Goal: Obtain resource: Download file/media

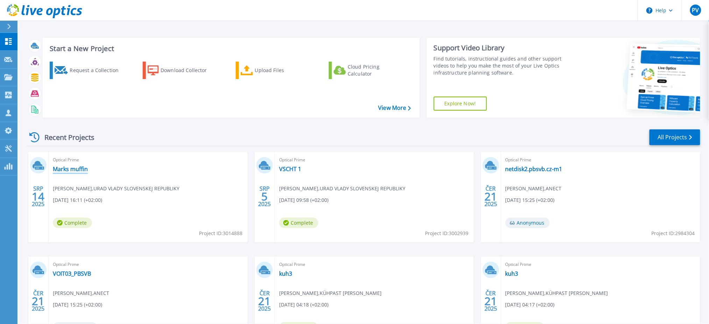
click at [74, 168] on link "Marks muffin" at bounding box center [70, 168] width 35 height 7
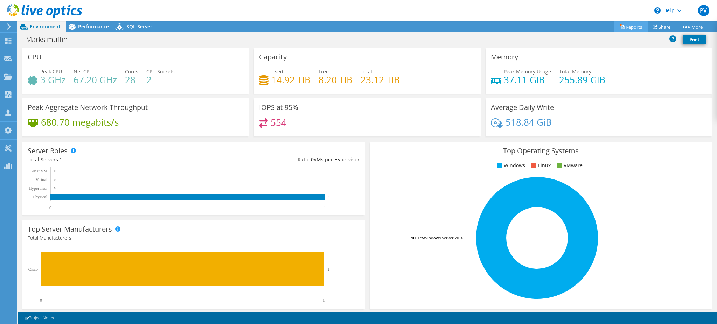
click at [622, 27] on link "Reports" at bounding box center [631, 26] width 34 height 11
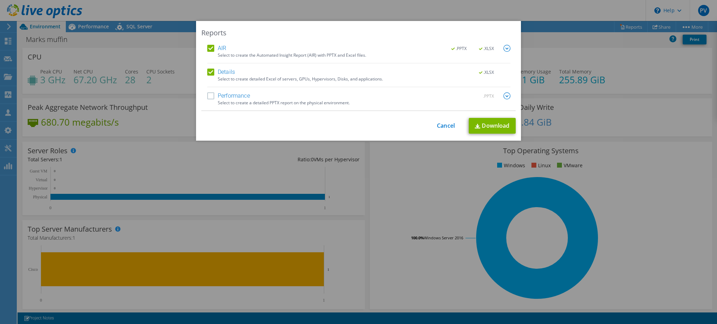
click at [210, 98] on label "Performance" at bounding box center [228, 95] width 43 height 7
click at [0, 0] on input "Performance" at bounding box center [0, 0] width 0 height 0
click at [503, 47] on img at bounding box center [506, 48] width 7 height 7
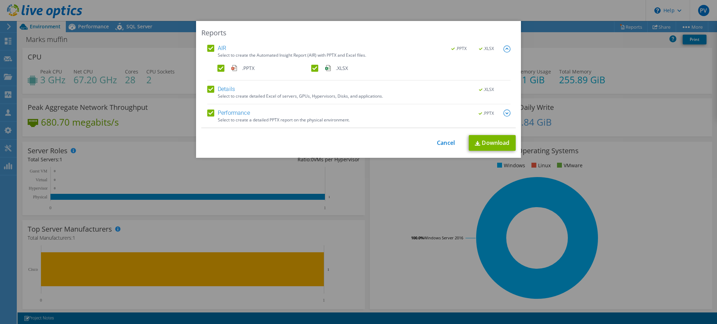
click at [505, 115] on img at bounding box center [506, 113] width 7 height 7
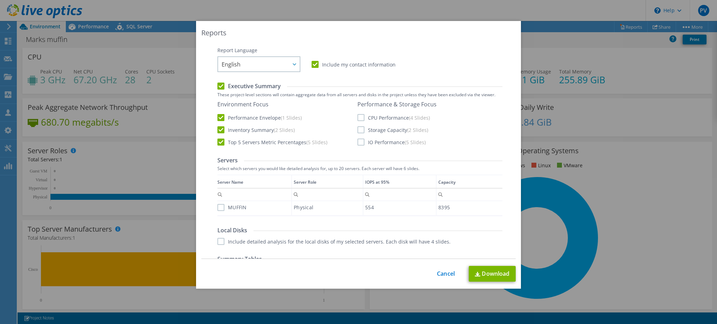
scroll to position [93, 0]
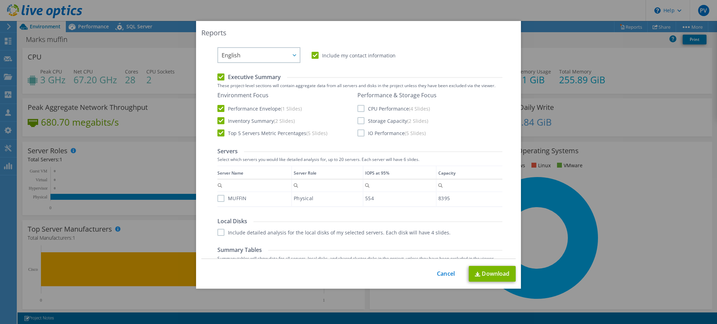
click at [357, 110] on label "CPU Performance (4 Slides)" at bounding box center [393, 108] width 72 height 7
click at [0, 0] on input "CPU Performance (4 Slides)" at bounding box center [0, 0] width 0 height 0
click at [357, 122] on label "Storage Capacity (2 Slides)" at bounding box center [392, 120] width 71 height 7
click at [0, 0] on input "Storage Capacity (2 Slides)" at bounding box center [0, 0] width 0 height 0
click at [357, 133] on label "IO Performance (5 Slides)" at bounding box center [391, 132] width 68 height 7
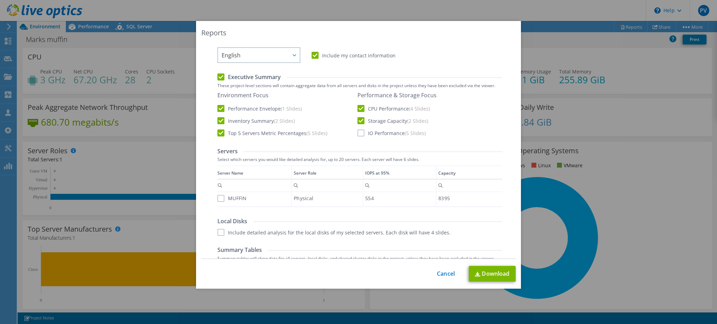
click at [0, 0] on input "IO Performance (5 Slides)" at bounding box center [0, 0] width 0 height 0
drag, startPoint x: 214, startPoint y: 199, endPoint x: 224, endPoint y: 199, distance: 10.1
click at [219, 199] on div "Server Name Server Role IOPS at 95% Capacity Contains Does not contain Starts w…" at bounding box center [359, 186] width 285 height 42
drag, startPoint x: 217, startPoint y: 201, endPoint x: 221, endPoint y: 201, distance: 4.9
click at [217, 201] on div "MUFFIN" at bounding box center [254, 198] width 74 height 12
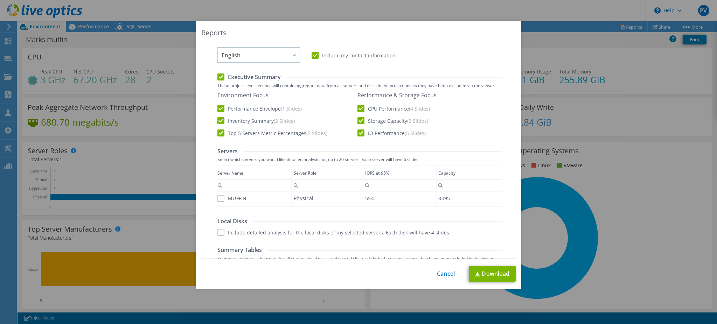
click at [219, 197] on label "MUFFIN" at bounding box center [231, 198] width 29 height 7
click at [0, 0] on input "MUFFIN" at bounding box center [0, 0] width 0 height 0
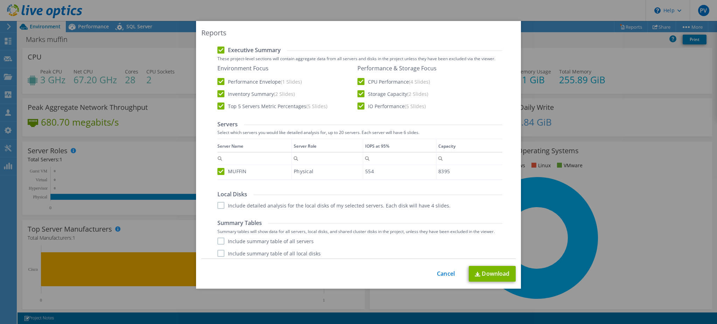
scroll to position [135, 0]
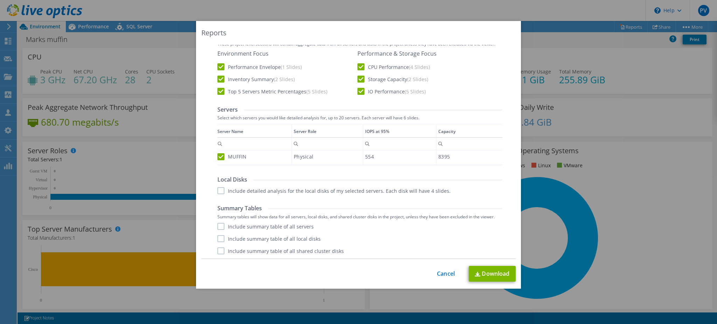
click at [219, 190] on label "Include detailed analysis for the local disks of my selected servers. Each disk…" at bounding box center [333, 190] width 233 height 7
click at [0, 0] on input "Include detailed analysis for the local disks of my selected servers. Each disk…" at bounding box center [0, 0] width 0 height 0
drag, startPoint x: 216, startPoint y: 224, endPoint x: 218, endPoint y: 233, distance: 9.2
click at [217, 225] on label "Include summary table of all servers" at bounding box center [265, 226] width 96 height 7
click at [0, 0] on input "Include summary table of all servers" at bounding box center [0, 0] width 0 height 0
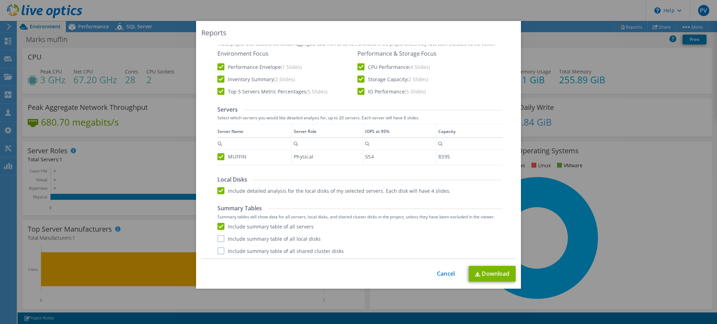
click at [220, 237] on label "Include summary table of all local disks" at bounding box center [268, 238] width 103 height 7
click at [0, 0] on input "Include summary table of all local disks" at bounding box center [0, 0] width 0 height 0
drag, startPoint x: 216, startPoint y: 249, endPoint x: 282, endPoint y: 239, distance: 66.5
click at [217, 249] on label "Include summary table of all shared cluster disks" at bounding box center [280, 250] width 126 height 7
click at [0, 0] on input "Include summary table of all shared cluster disks" at bounding box center [0, 0] width 0 height 0
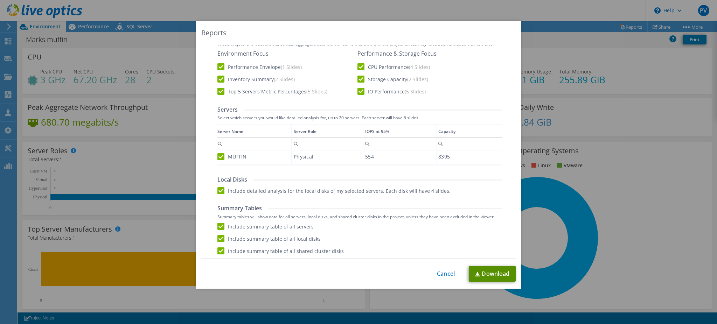
click at [483, 275] on link "Download" at bounding box center [492, 274] width 47 height 16
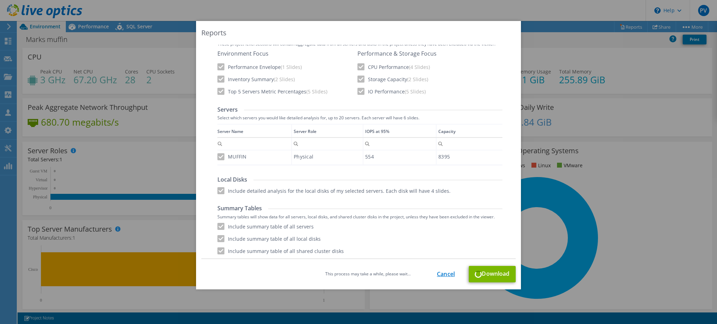
click at [441, 275] on link "Cancel" at bounding box center [446, 274] width 18 height 7
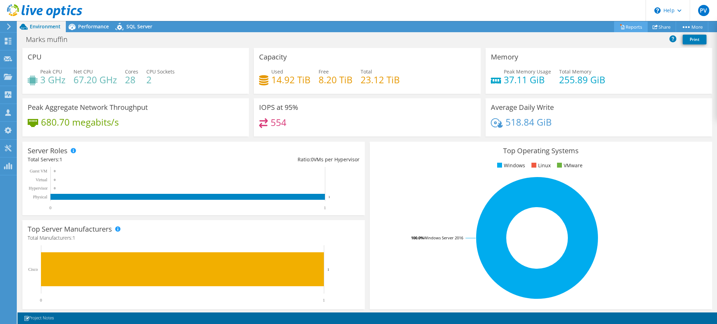
click at [630, 26] on link "Reports" at bounding box center [631, 26] width 34 height 11
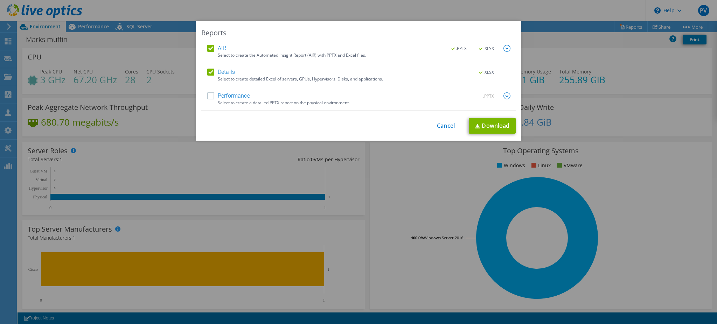
click at [207, 97] on label "Performance" at bounding box center [228, 95] width 43 height 7
click at [0, 0] on input "Performance" at bounding box center [0, 0] width 0 height 0
click at [503, 49] on img at bounding box center [506, 48] width 7 height 7
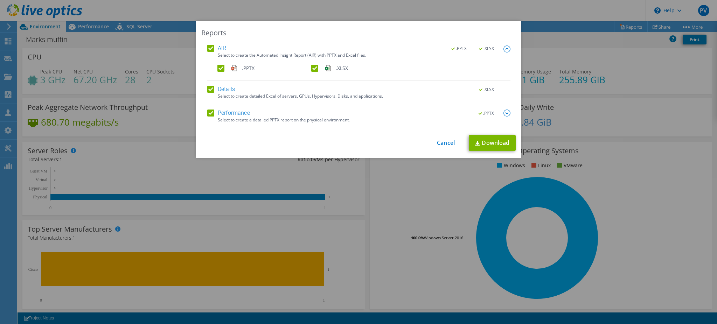
click at [503, 114] on img at bounding box center [506, 113] width 7 height 7
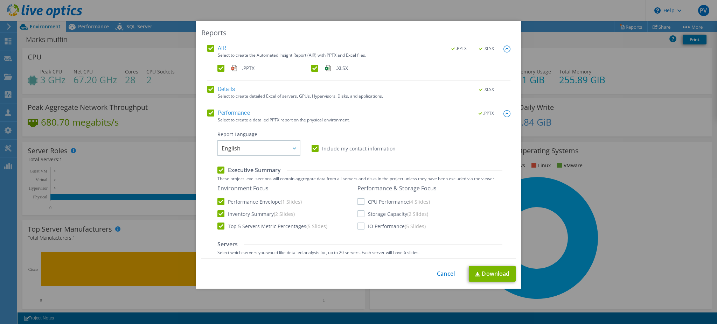
click at [361, 200] on label "CPU Performance (4 Slides)" at bounding box center [393, 201] width 72 height 7
click at [0, 0] on input "CPU Performance (4 Slides)" at bounding box center [0, 0] width 0 height 0
click at [360, 215] on label "Storage Capacity (2 Slides)" at bounding box center [392, 213] width 71 height 7
click at [0, 0] on input "Storage Capacity (2 Slides)" at bounding box center [0, 0] width 0 height 0
click at [358, 226] on label "IO Performance (5 Slides)" at bounding box center [391, 226] width 68 height 7
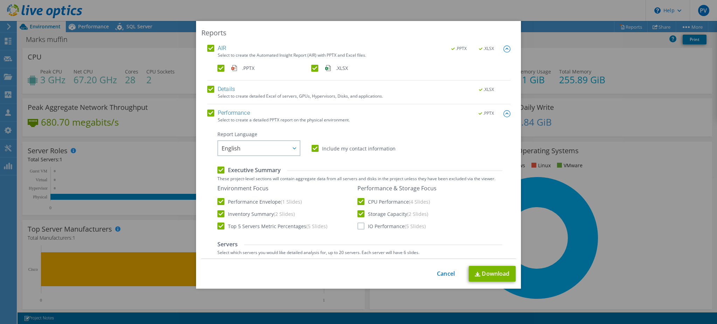
click at [0, 0] on input "IO Performance (5 Slides)" at bounding box center [0, 0] width 0 height 0
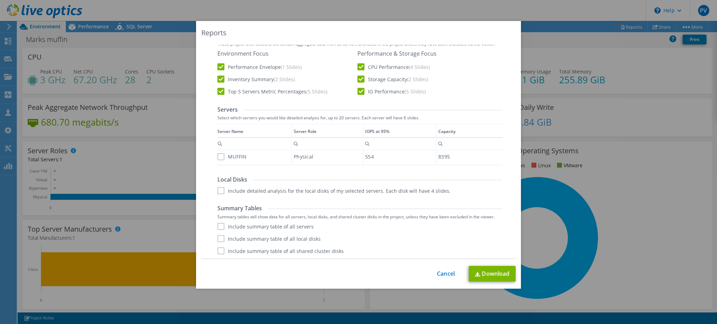
click at [217, 158] on label "MUFFIN" at bounding box center [231, 156] width 29 height 7
click at [0, 0] on input "MUFFIN" at bounding box center [0, 0] width 0 height 0
click at [218, 189] on label "Include detailed analysis for the local disks of my selected servers. Each disk…" at bounding box center [333, 190] width 233 height 7
click at [0, 0] on input "Include detailed analysis for the local disks of my selected servers. Each disk…" at bounding box center [0, 0] width 0 height 0
click at [218, 225] on label "Include summary table of all servers" at bounding box center [265, 226] width 96 height 7
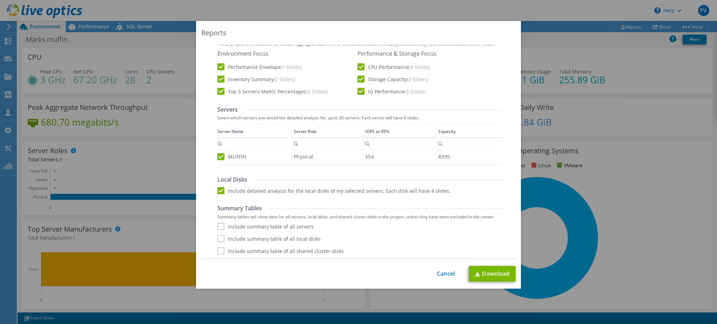
click at [0, 0] on input "Include summary table of all servers" at bounding box center [0, 0] width 0 height 0
drag, startPoint x: 221, startPoint y: 235, endPoint x: 222, endPoint y: 239, distance: 4.4
click at [221, 235] on label "Include summary table of all local disks" at bounding box center [268, 238] width 103 height 7
click at [0, 0] on input "Include summary table of all local disks" at bounding box center [0, 0] width 0 height 0
click at [219, 250] on label "Include summary table of all shared cluster disks" at bounding box center [280, 250] width 126 height 7
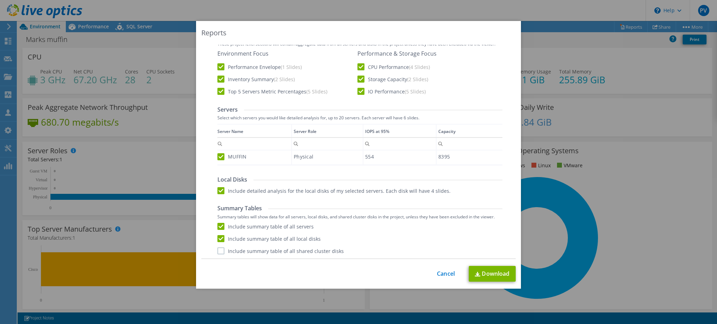
click at [0, 0] on input "Include summary table of all shared cluster disks" at bounding box center [0, 0] width 0 height 0
click at [495, 274] on link "Download" at bounding box center [492, 274] width 47 height 16
click at [443, 274] on link "Cancel" at bounding box center [446, 274] width 18 height 7
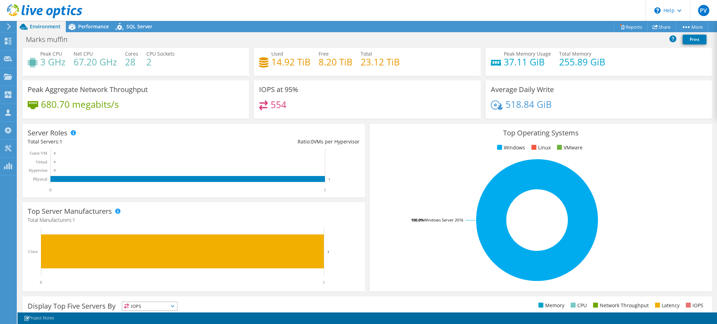
scroll to position [0, 0]
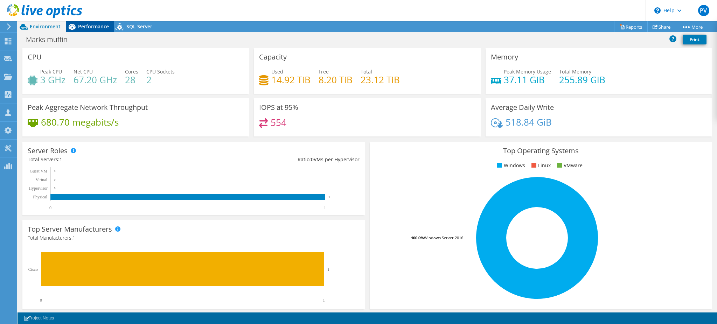
click at [86, 28] on span "Performance" at bounding box center [93, 26] width 31 height 7
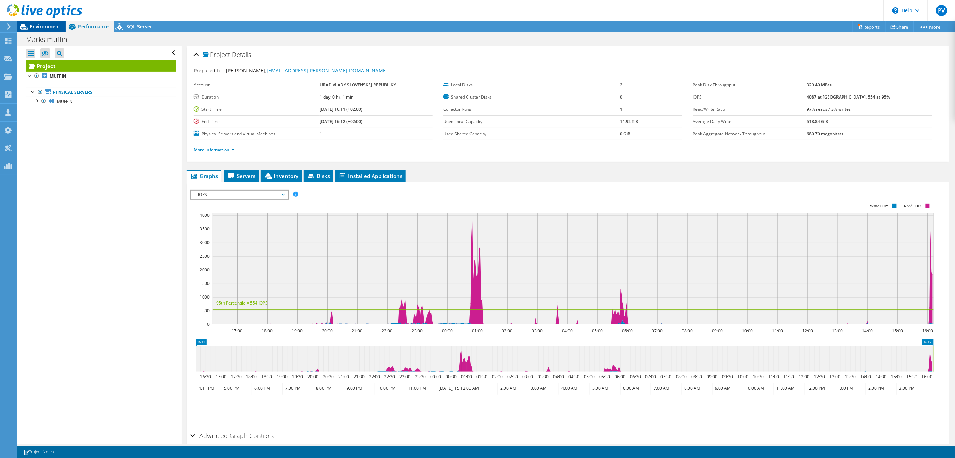
click at [36, 27] on span "Environment" at bounding box center [45, 26] width 31 height 7
